Goal: Navigation & Orientation: Find specific page/section

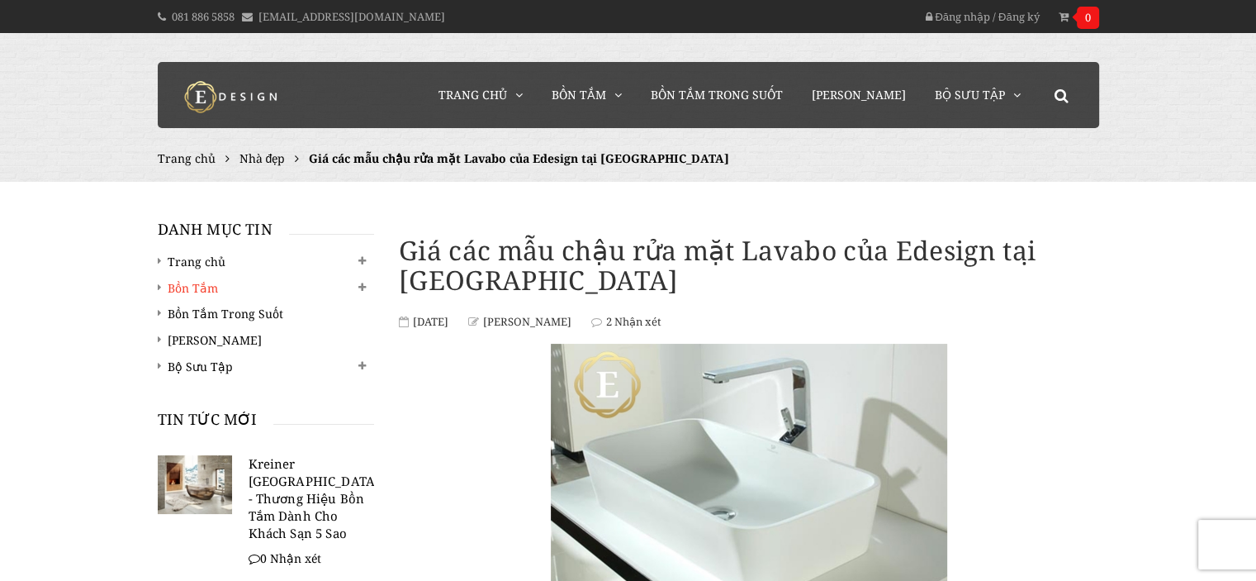
click at [196, 291] on link "Bồn Tắm" at bounding box center [266, 288] width 211 height 20
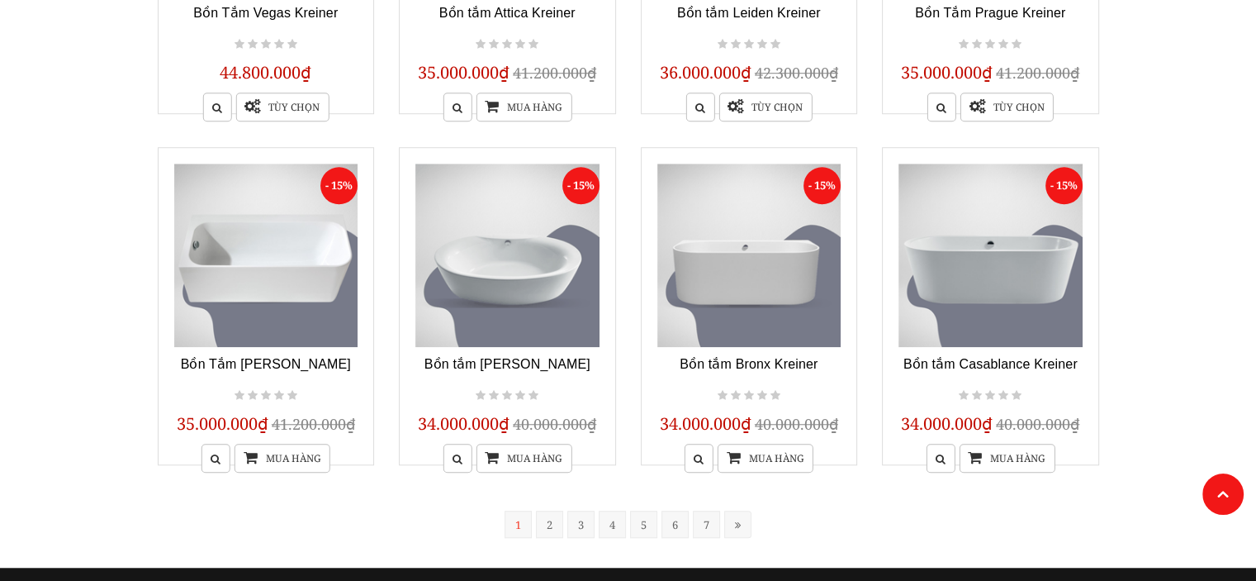
scroll to position [1321, 0]
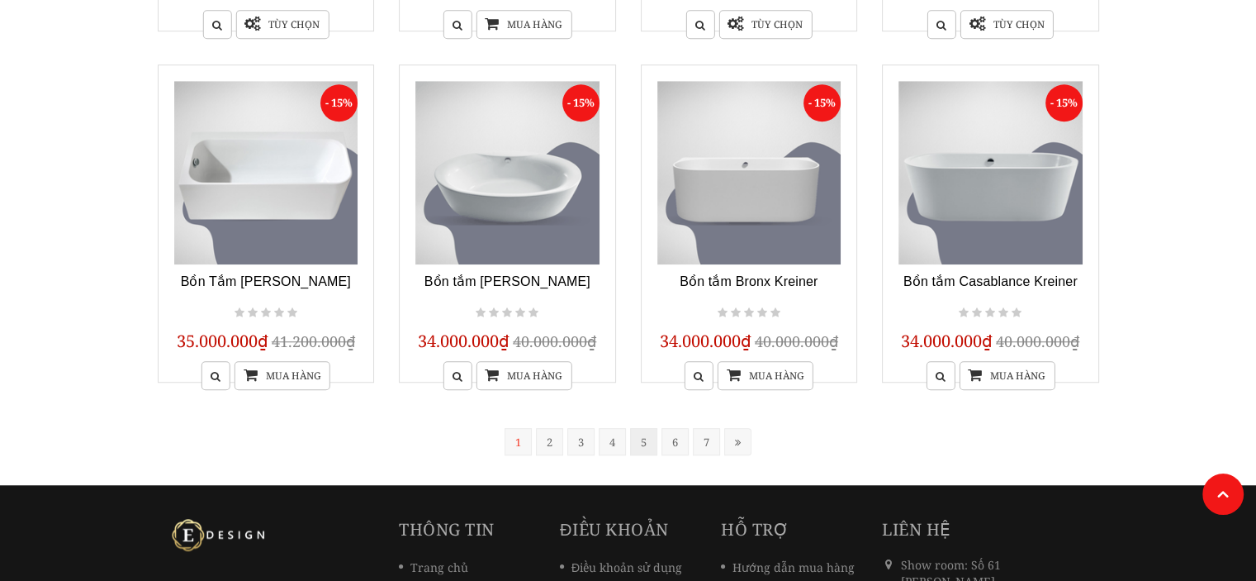
click at [641, 446] on link "5" at bounding box center [643, 441] width 27 height 27
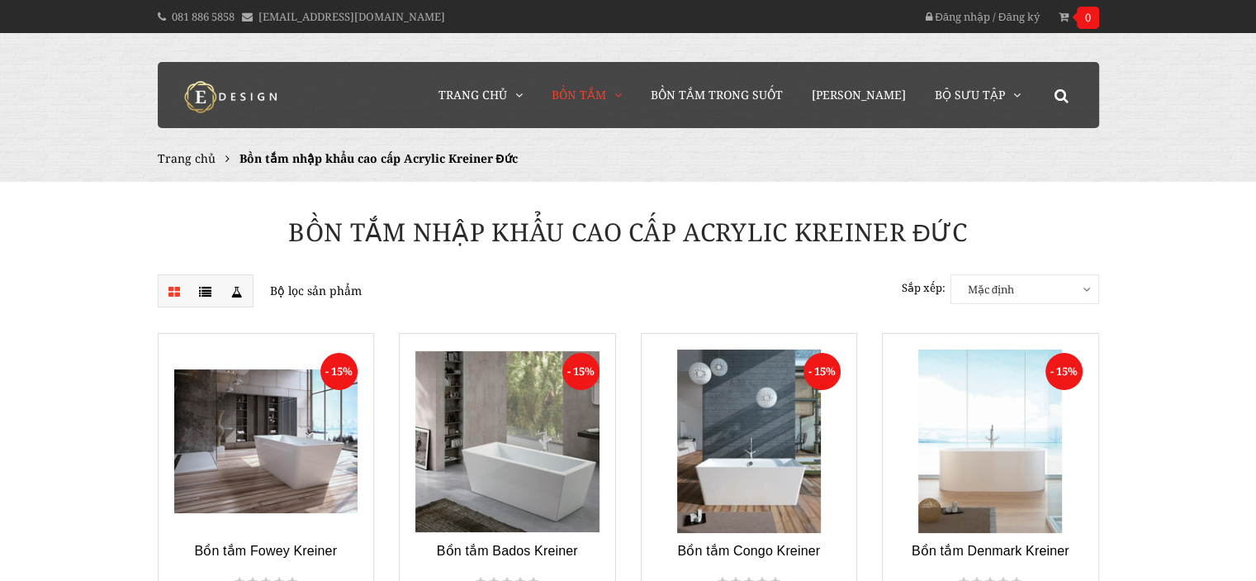
click at [190, 163] on span "Trang chủ" at bounding box center [187, 158] width 58 height 16
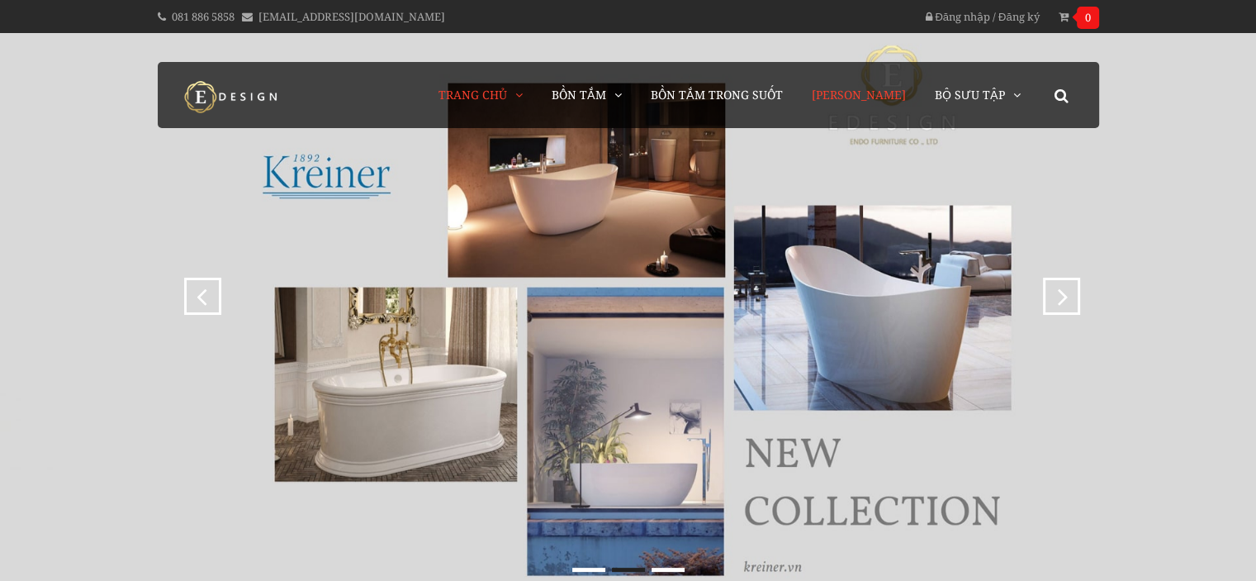
click at [898, 95] on span "[PERSON_NAME]" at bounding box center [859, 95] width 94 height 16
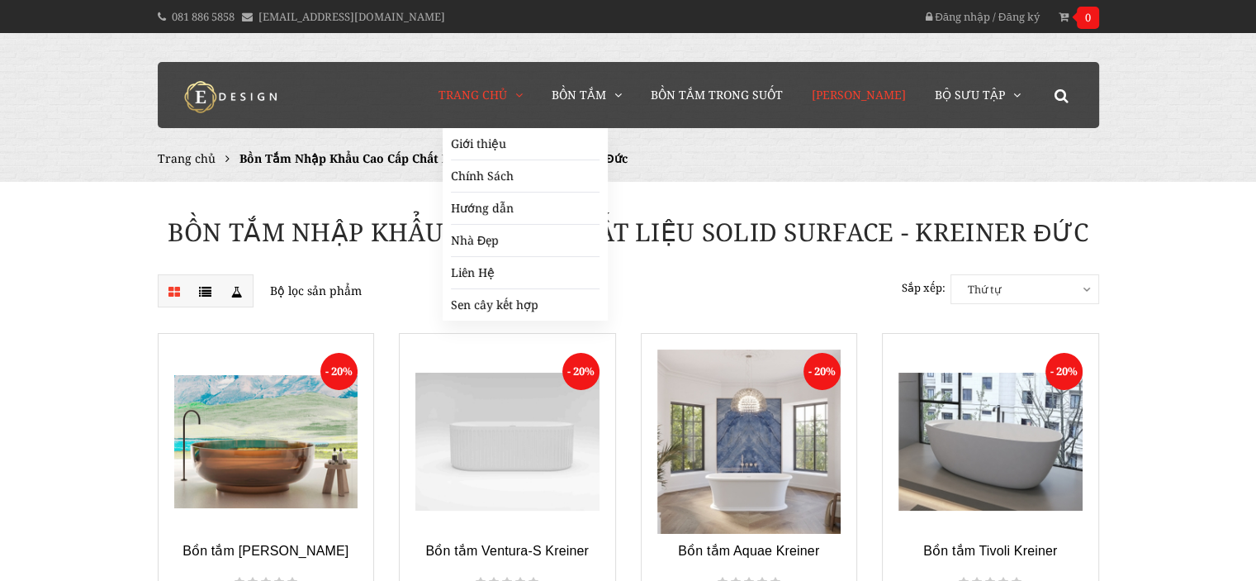
click at [507, 95] on span "Trang chủ" at bounding box center [473, 95] width 69 height 16
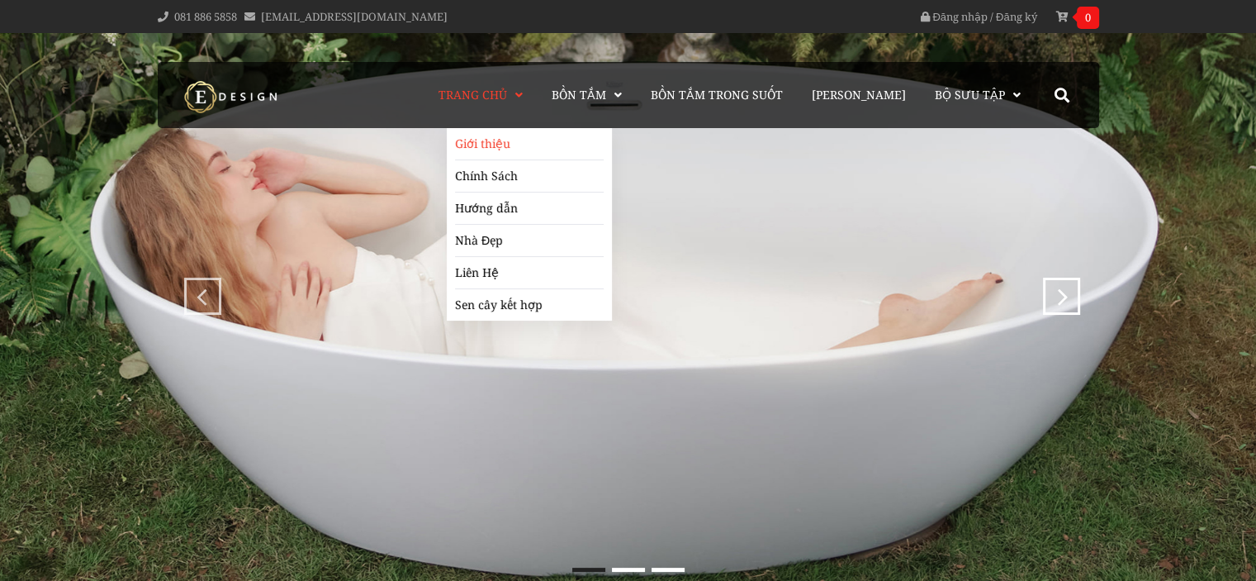
click at [509, 139] on link "Giới thiệu" at bounding box center [529, 144] width 149 height 32
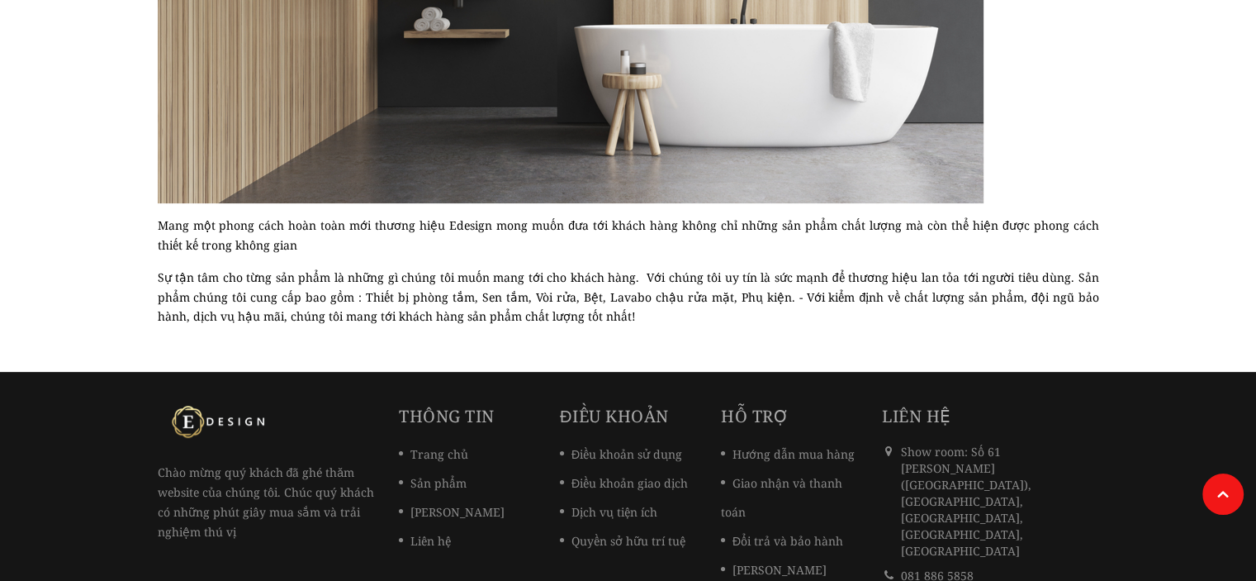
scroll to position [679, 0]
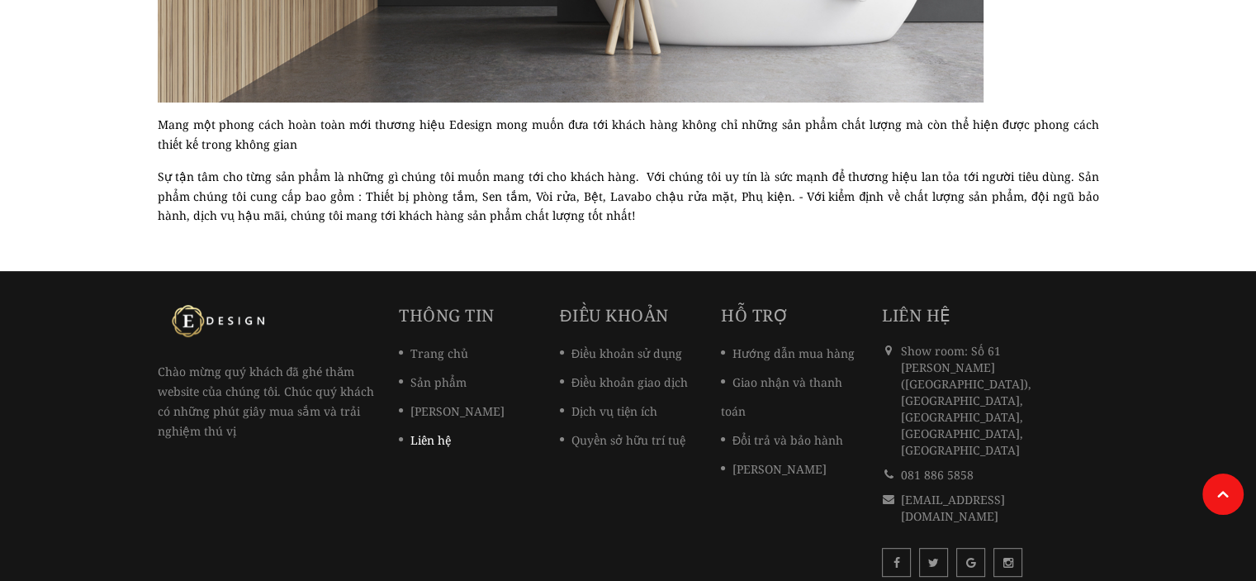
click at [441, 442] on link "Liên hệ" at bounding box center [425, 440] width 52 height 16
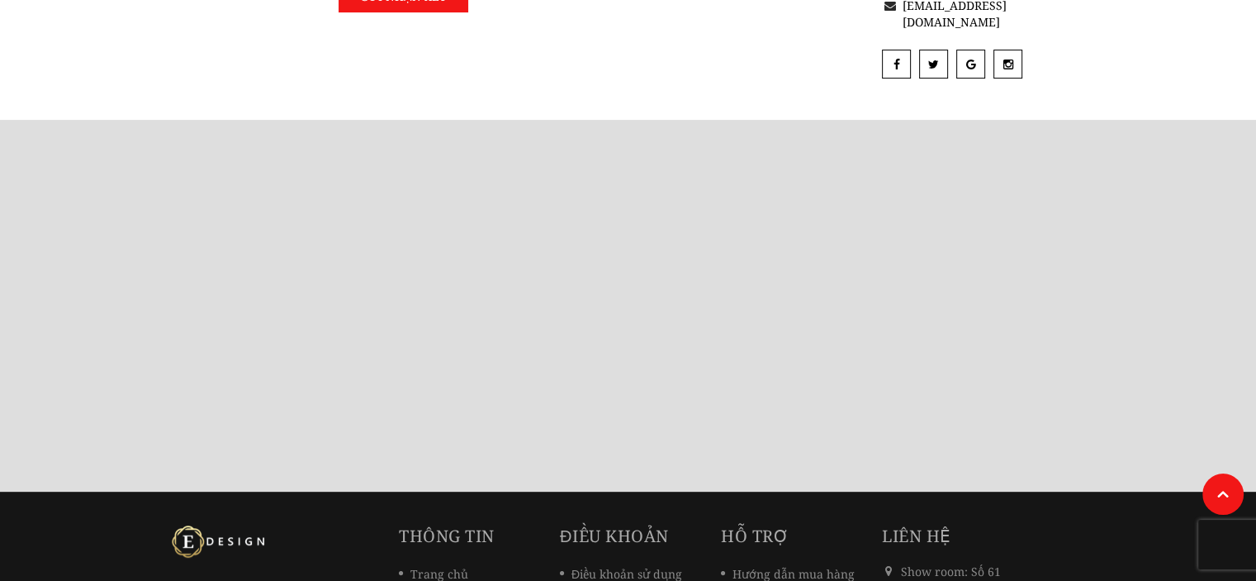
scroll to position [667, 0]
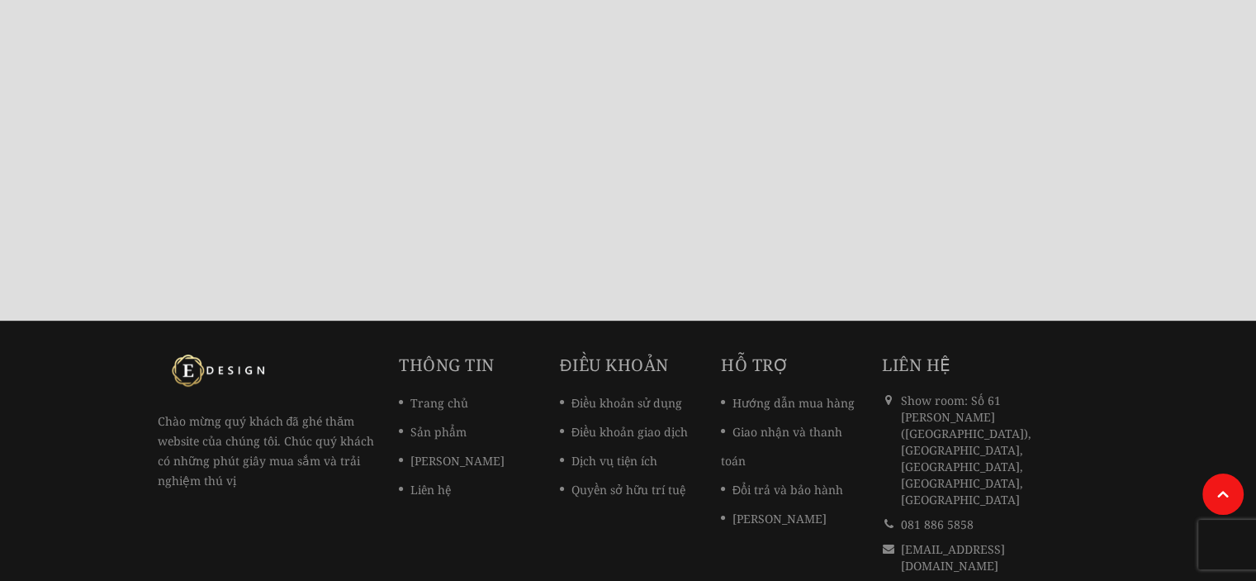
click at [477, 465] on div "Chào mừng quý khách đã ghé thăm website của chúng tôi. Chúc quý khách có những …" at bounding box center [628, 493] width 966 height 281
click at [578, 482] on link "Quyền sở hữu trí tuệ" at bounding box center [623, 490] width 126 height 16
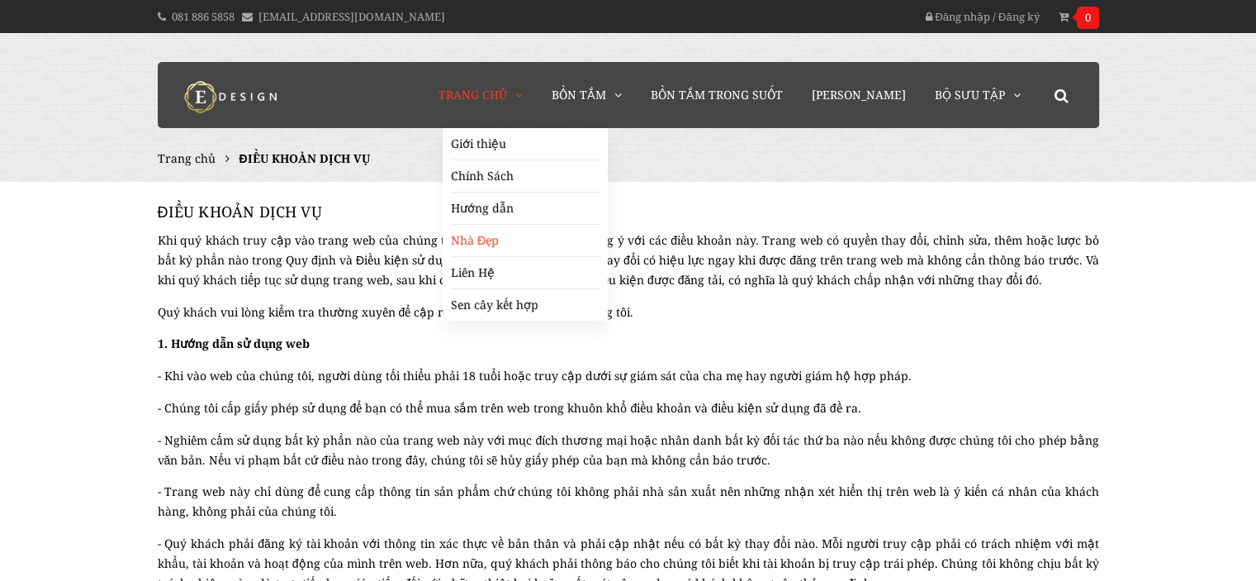
click at [499, 232] on link "Nhà Đẹp" at bounding box center [525, 241] width 149 height 32
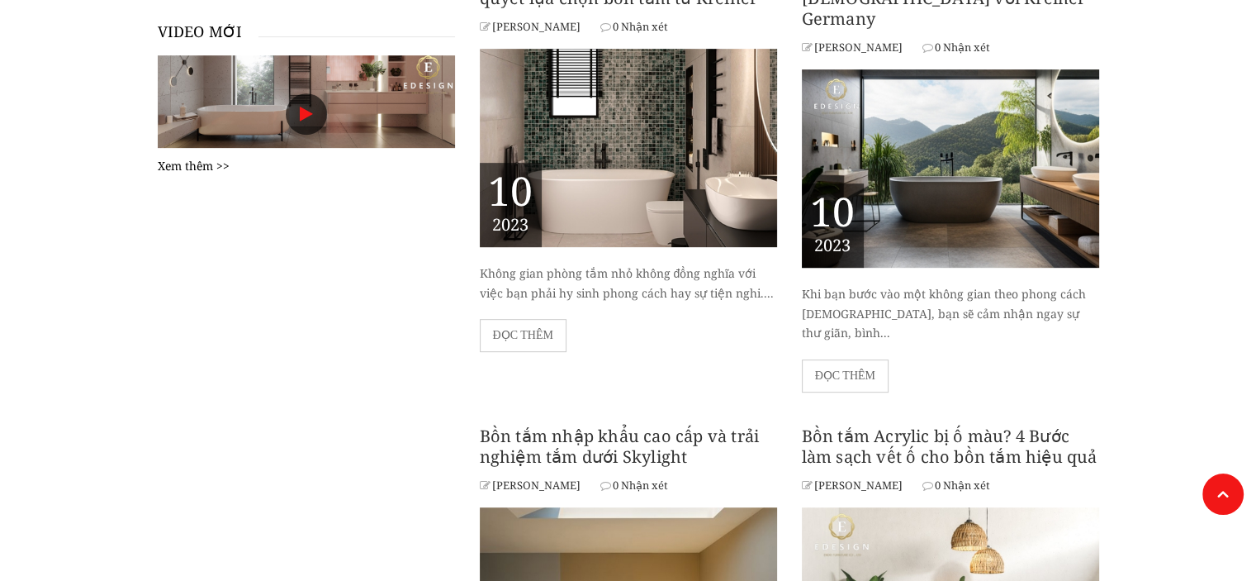
scroll to position [1239, 0]
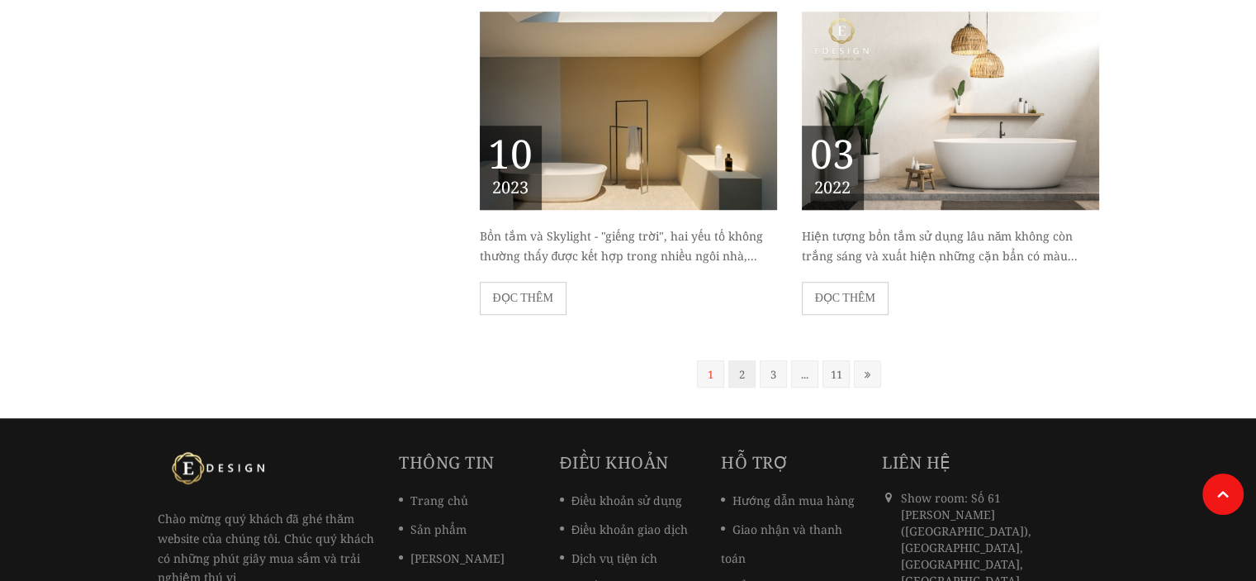
click at [738, 360] on link "2" at bounding box center [741, 373] width 27 height 27
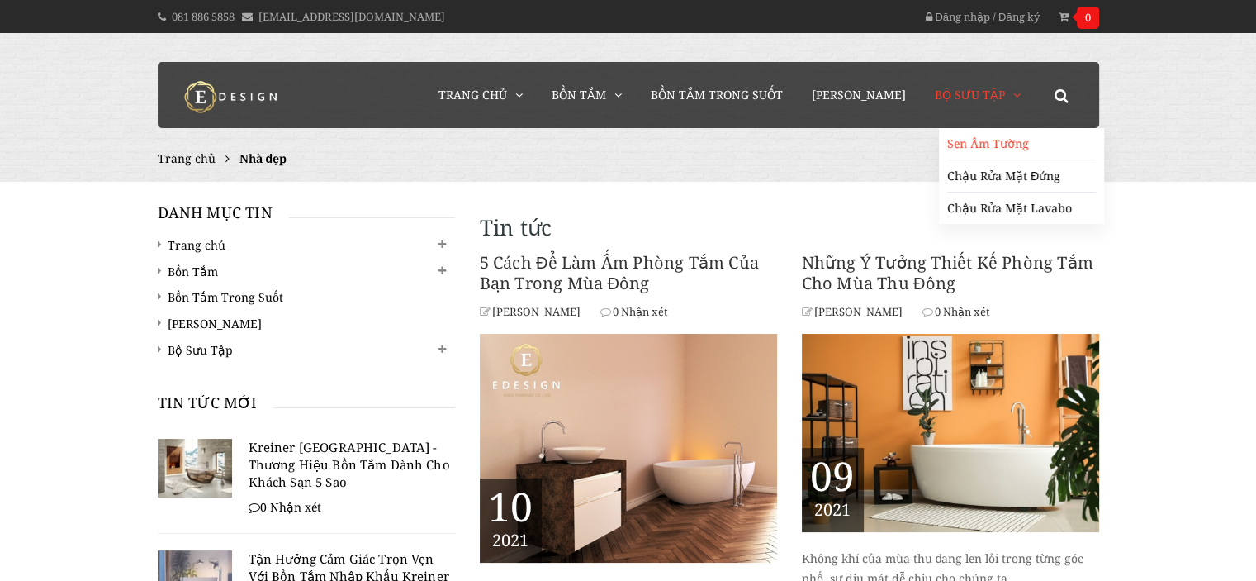
click at [994, 147] on link "Sen Âm Tường" at bounding box center [1021, 144] width 149 height 32
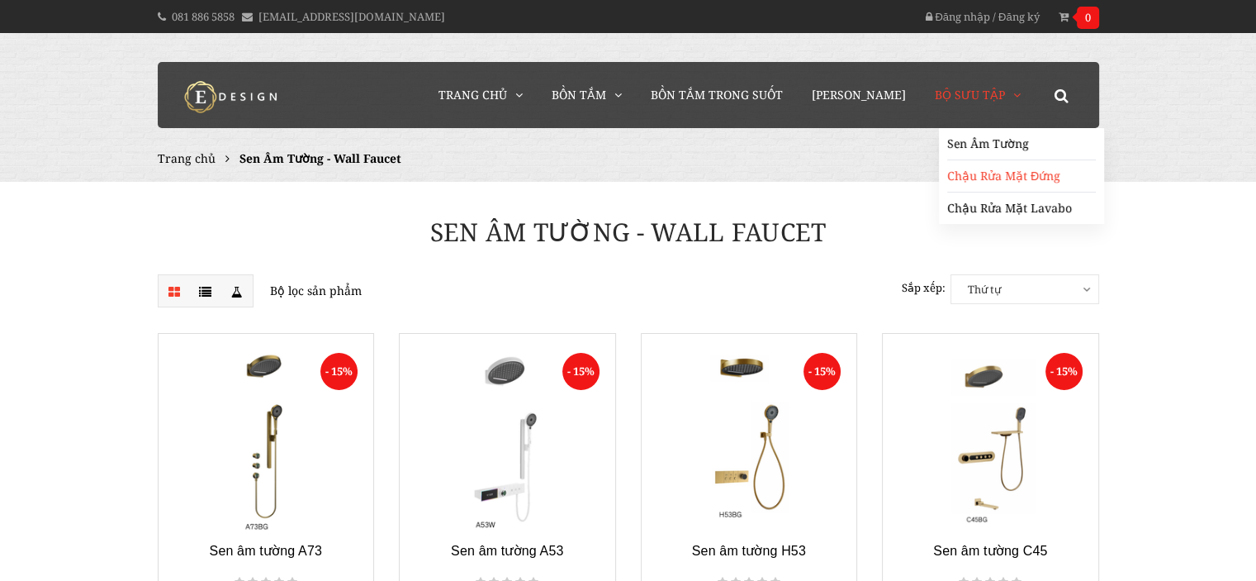
click at [1001, 176] on link "Chậu Rửa Mặt Đứng" at bounding box center [1021, 176] width 149 height 32
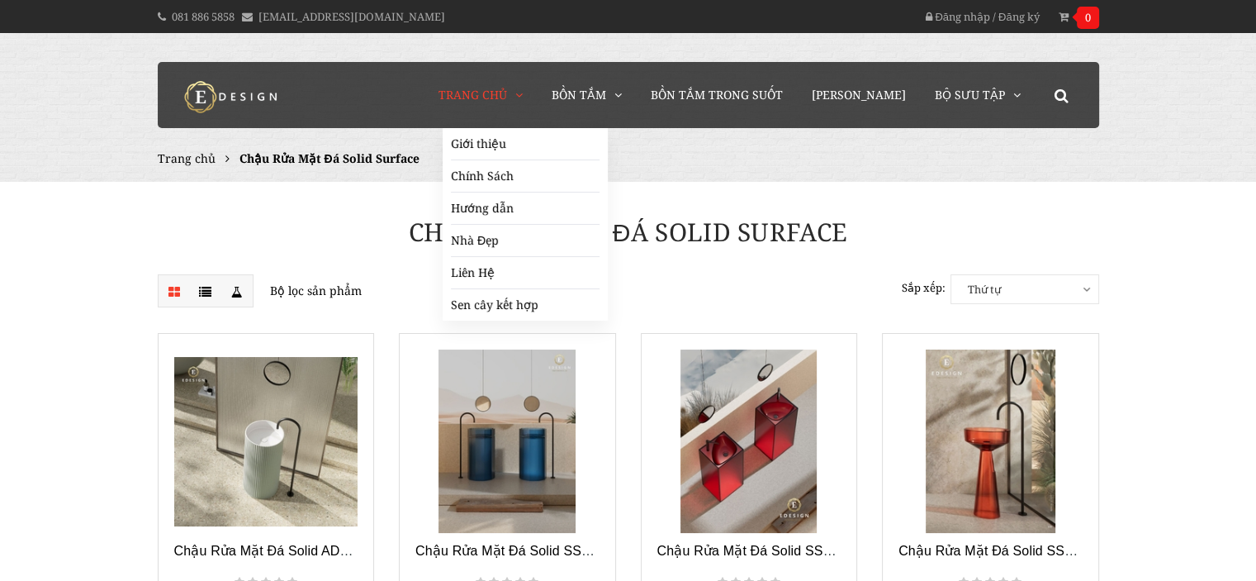
click at [507, 95] on span "Trang chủ" at bounding box center [473, 95] width 69 height 16
